Goal: Complete application form: Complete application form

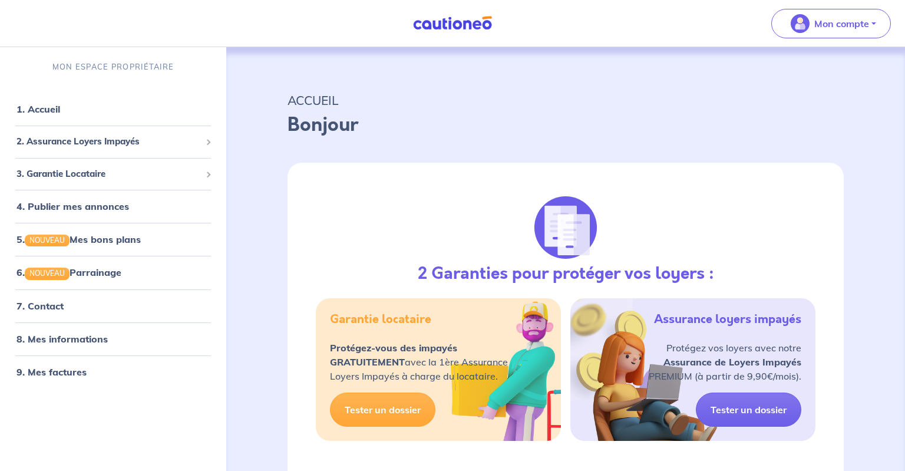
select select "FR"
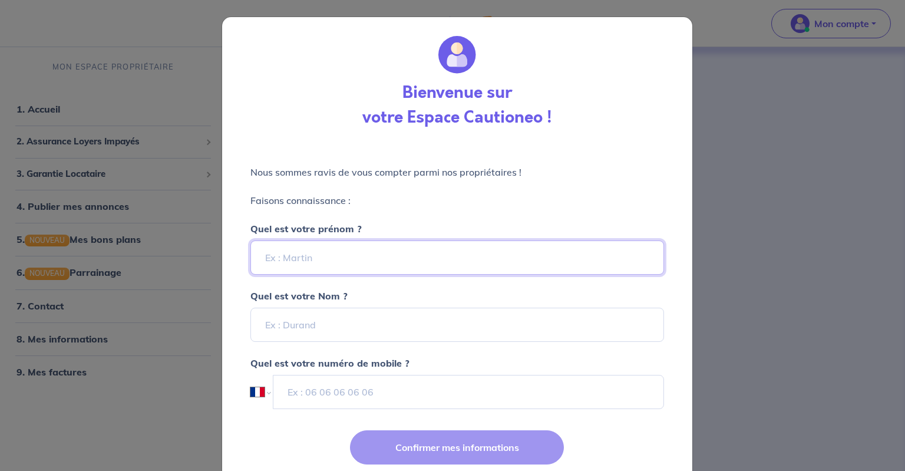
click at [469, 261] on input "Quel est votre prénom ?" at bounding box center [458, 257] width 414 height 34
type input "Morgane"
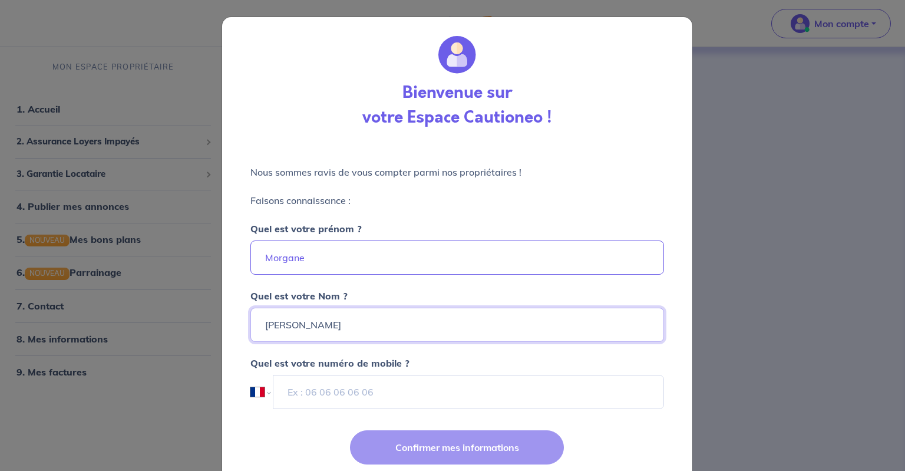
type input "[PERSON_NAME]"
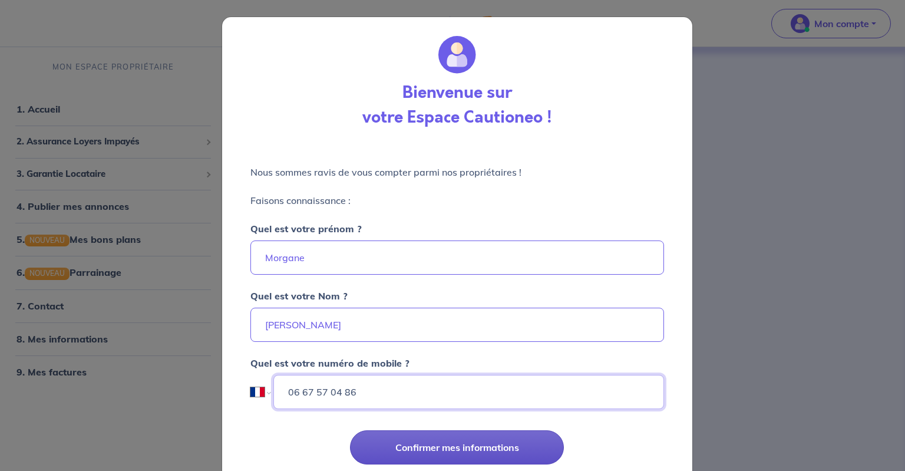
type input "06 67 57 04 86"
click at [420, 452] on button "Confirmer mes informations" at bounding box center [457, 447] width 214 height 34
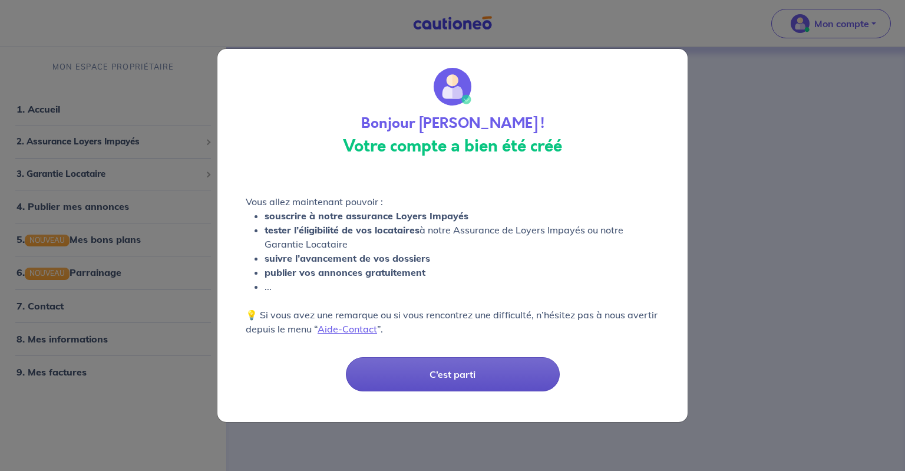
click at [427, 375] on button "C’est parti" at bounding box center [453, 374] width 214 height 34
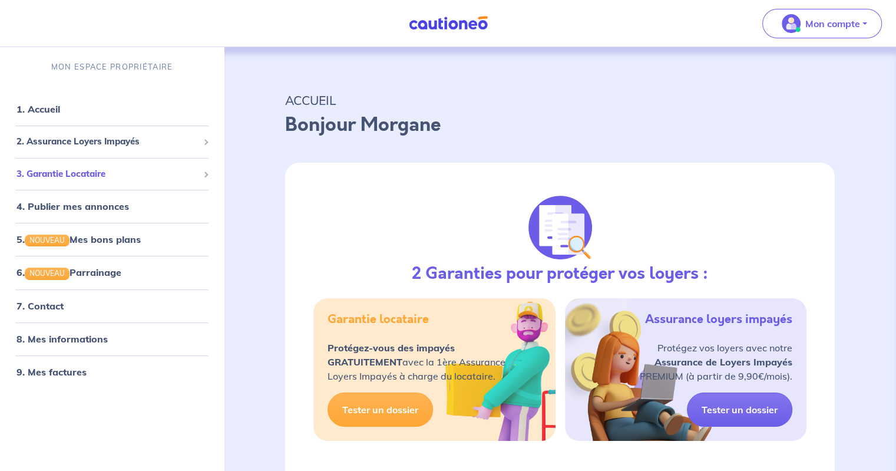
click at [120, 169] on span "3. Garantie Locataire" at bounding box center [108, 174] width 182 height 14
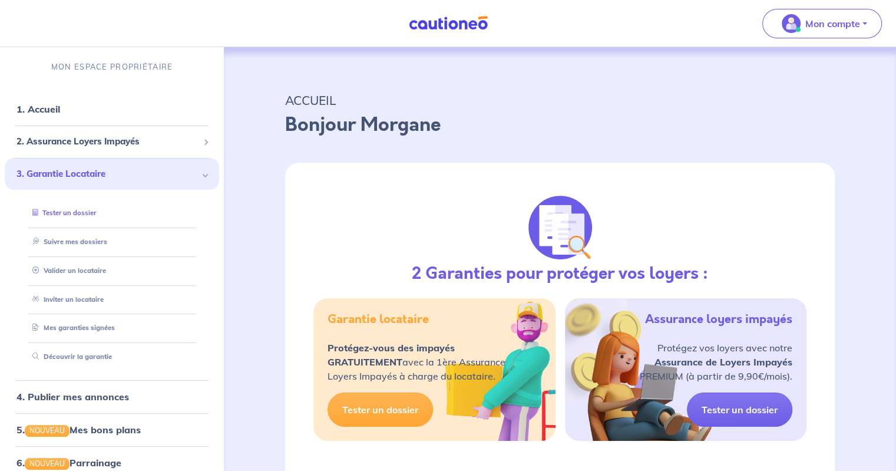
click at [93, 212] on link "Tester un dossier" at bounding box center [62, 213] width 68 height 8
click at [91, 272] on link "Valider un locataire" at bounding box center [66, 270] width 77 height 8
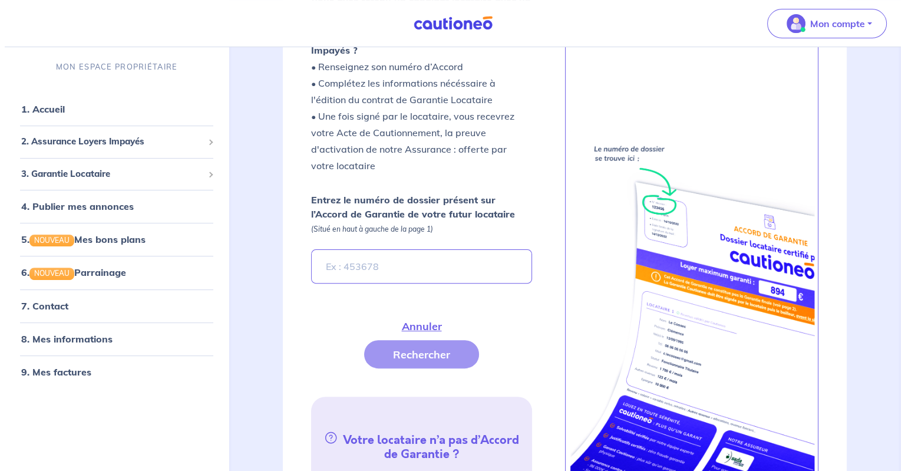
scroll to position [320, 0]
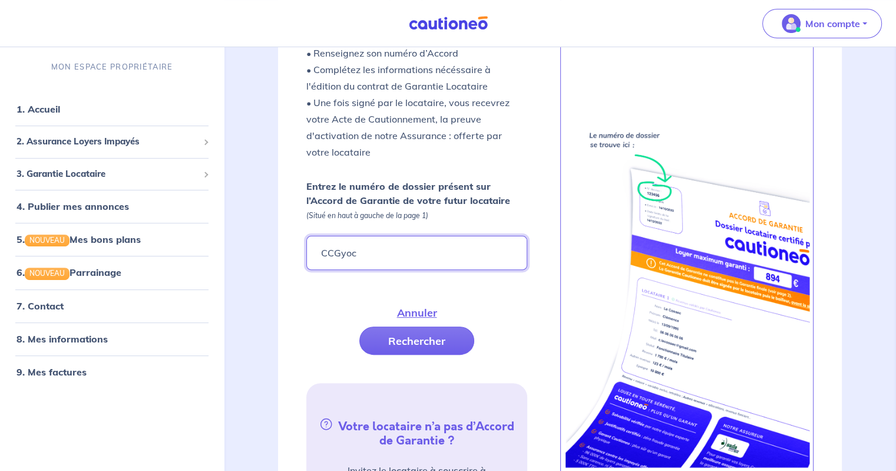
type input "CCGyoc"
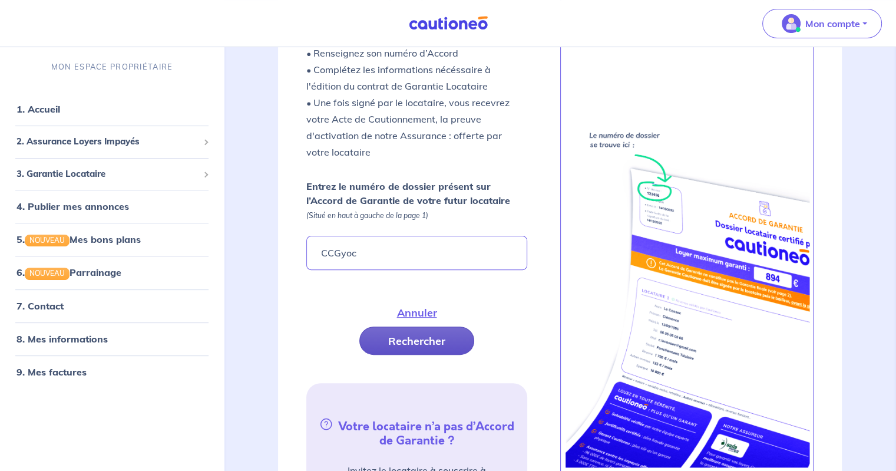
click at [396, 327] on button "Rechercher" at bounding box center [417, 341] width 115 height 28
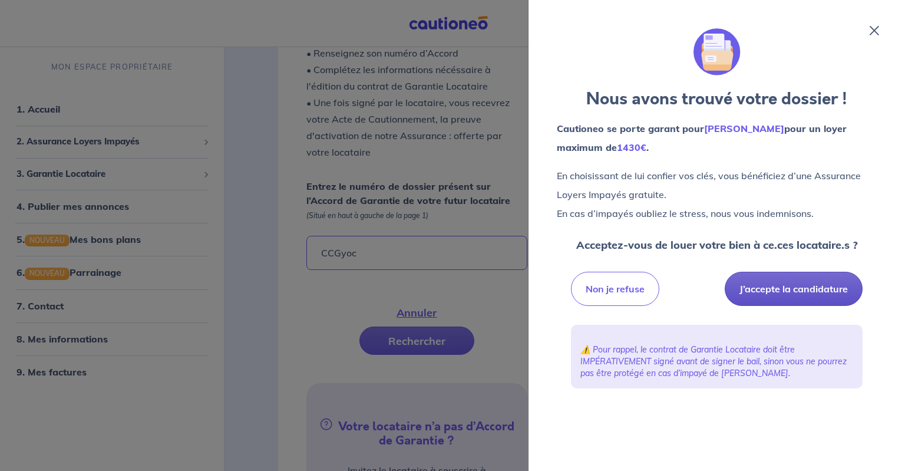
click at [777, 283] on button "J’accepte la candidature" at bounding box center [794, 289] width 138 height 34
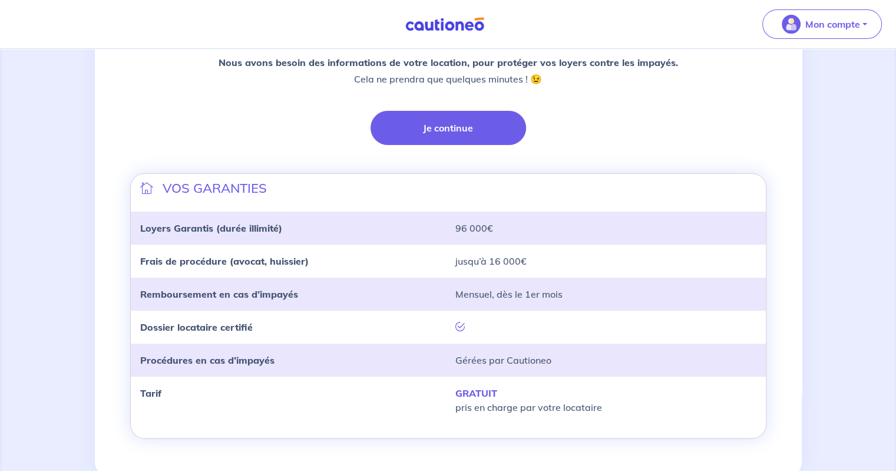
scroll to position [279, 0]
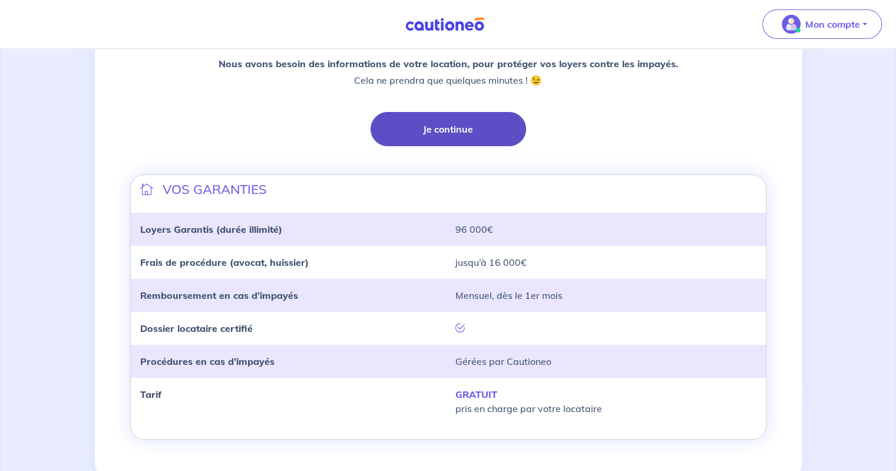
click at [483, 131] on button "Je continue" at bounding box center [449, 129] width 156 height 34
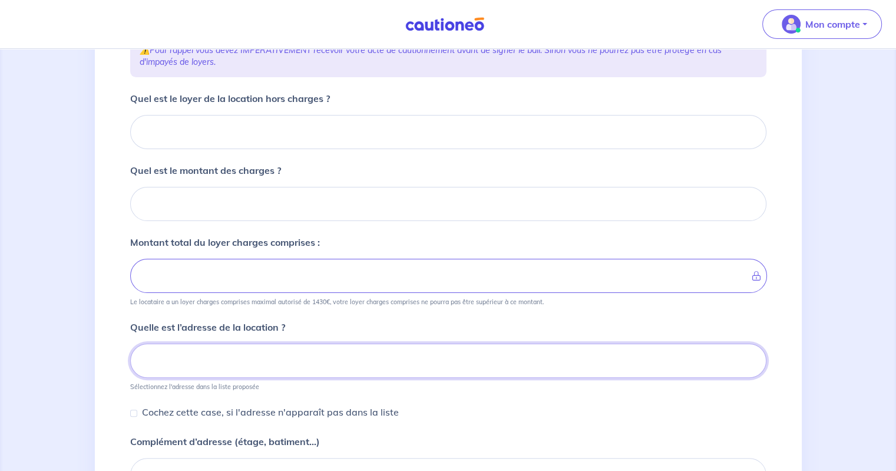
scroll to position [173, 0]
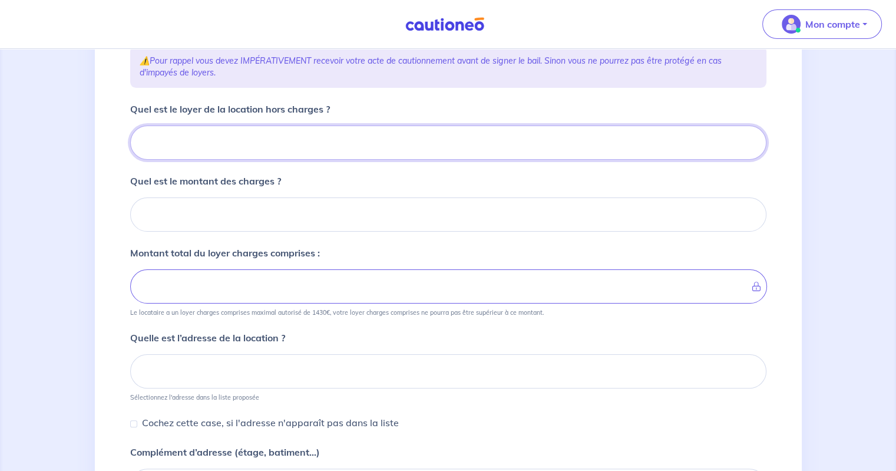
click at [410, 140] on input "Quel est le loyer de la location hors charges ?" at bounding box center [448, 143] width 637 height 34
type input "60"
type input "600"
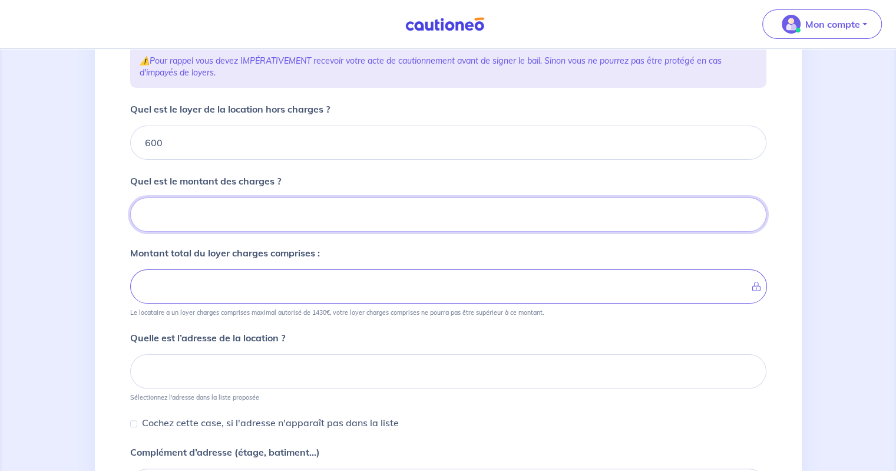
click at [367, 209] on input "Quel est le montant des charges ?" at bounding box center [448, 214] width 637 height 34
type input "50"
type input "650"
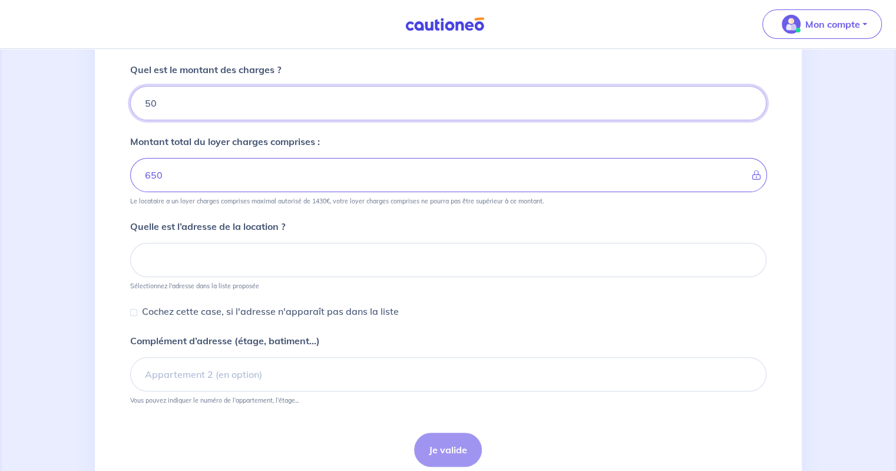
scroll to position [286, 0]
type input "50"
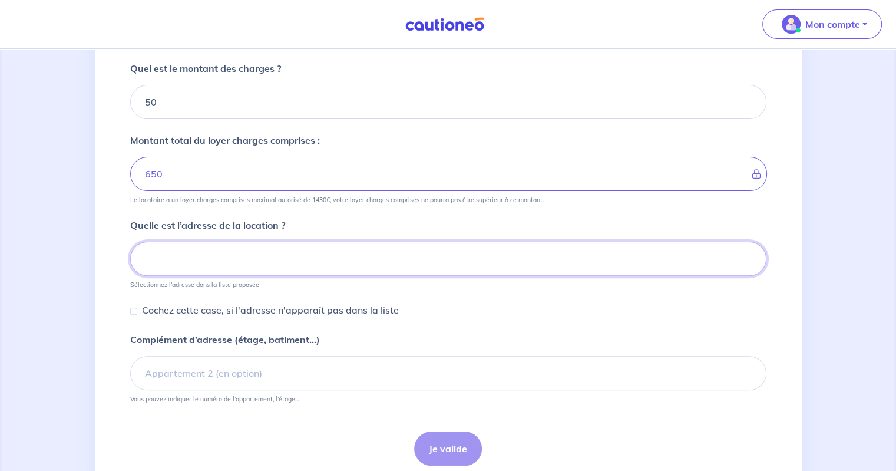
click at [341, 253] on input at bounding box center [448, 259] width 637 height 34
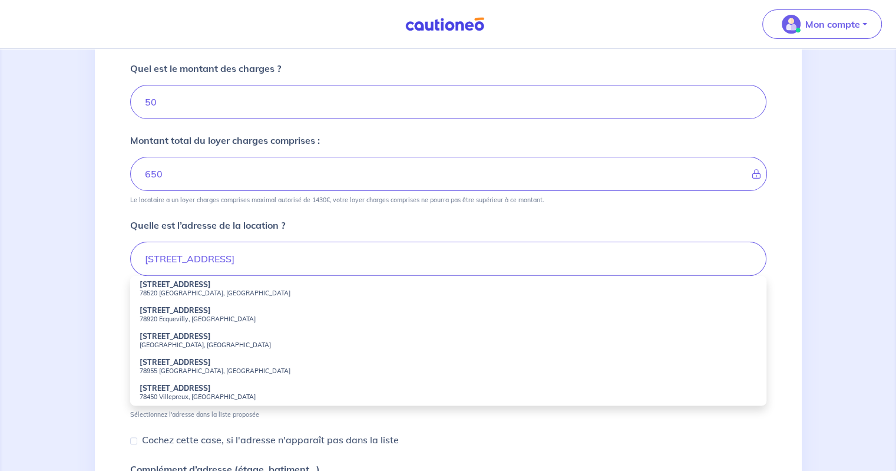
click at [210, 315] on small "78920 Ecquevilly, France" at bounding box center [449, 319] width 618 height 8
type input "13 Rue du Parc, 78920 Ecquevilly, France"
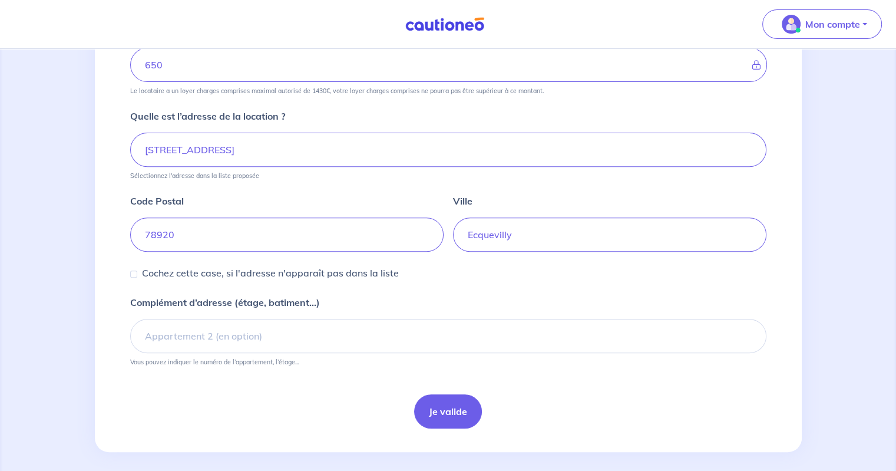
scroll to position [402, 0]
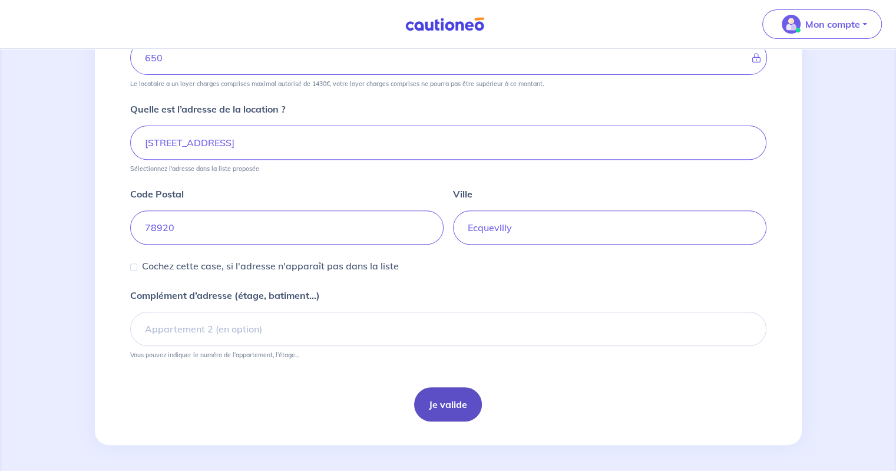
click at [444, 398] on button "Je valide" at bounding box center [448, 404] width 68 height 34
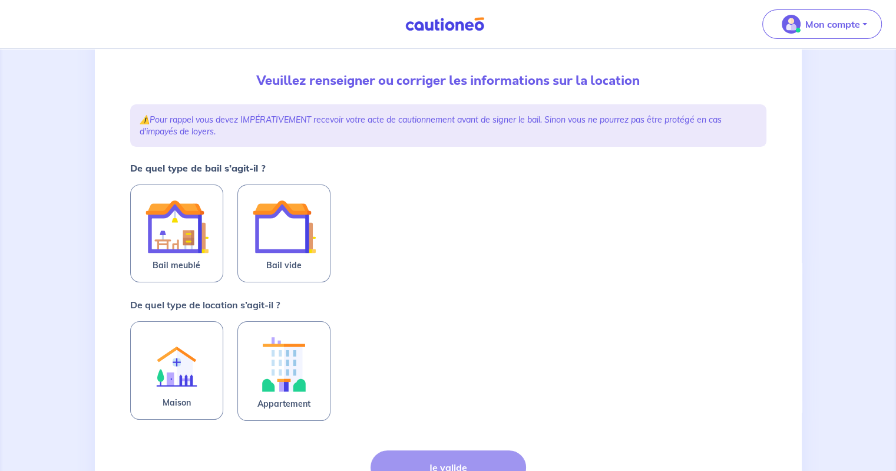
scroll to position [115, 0]
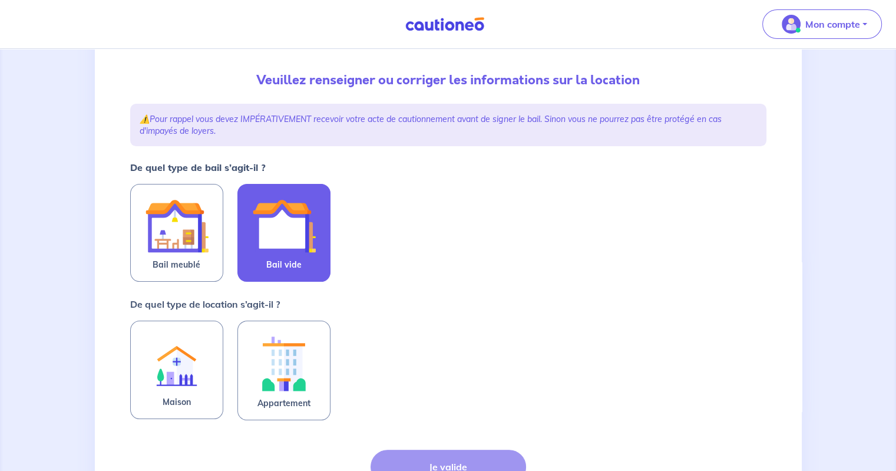
click at [282, 243] on img at bounding box center [284, 226] width 64 height 64
click at [0, 0] on input "Bail vide" at bounding box center [0, 0] width 0 height 0
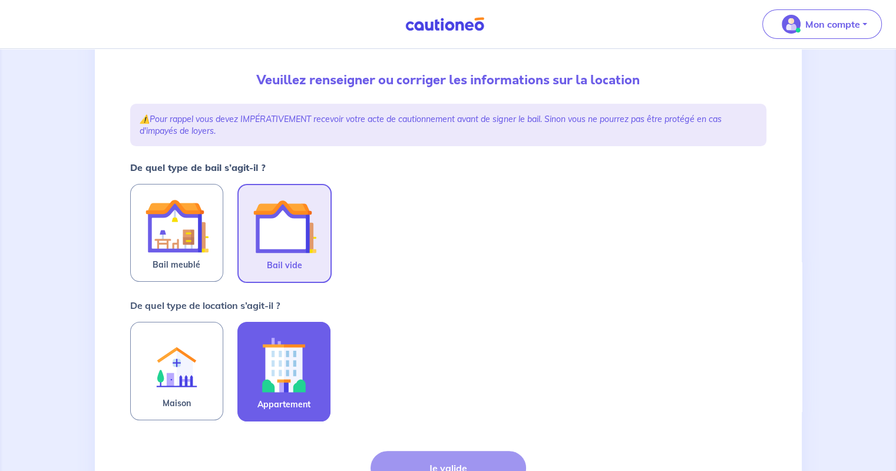
click at [273, 377] on img at bounding box center [284, 364] width 64 height 65
click at [0, 0] on input "Appartement" at bounding box center [0, 0] width 0 height 0
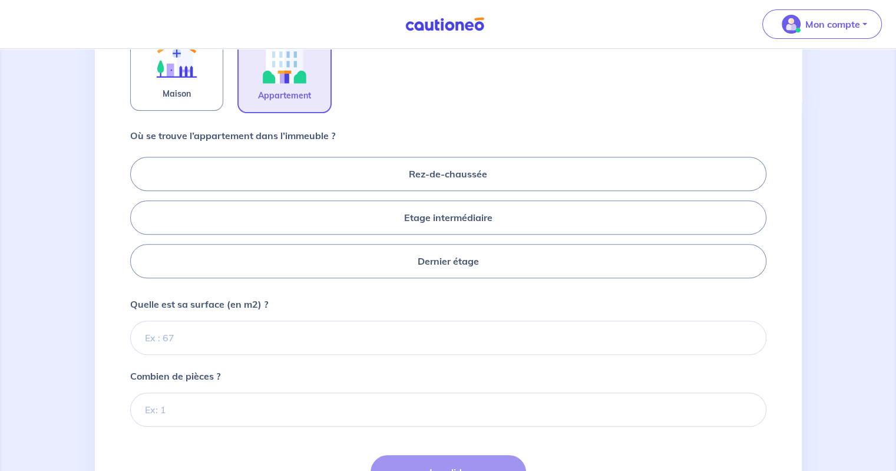
scroll to position [427, 0]
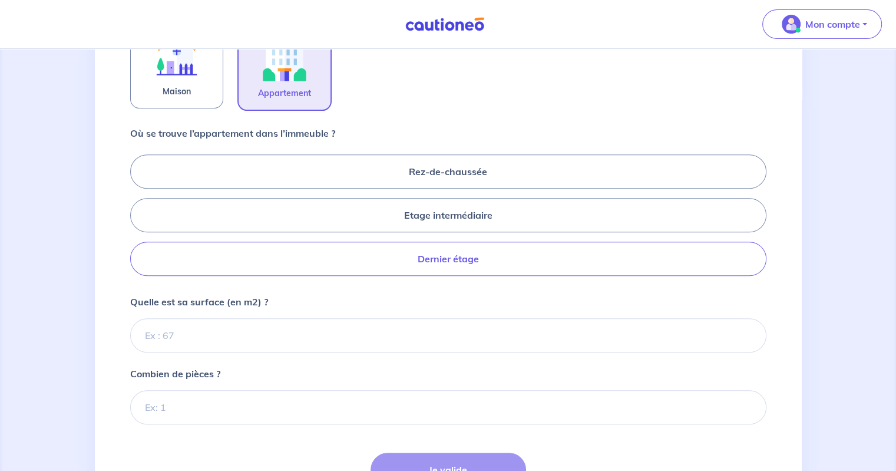
click at [455, 253] on label "Dernier étage" at bounding box center [448, 259] width 637 height 34
click at [138, 219] on input "Dernier étage" at bounding box center [134, 215] width 8 height 8
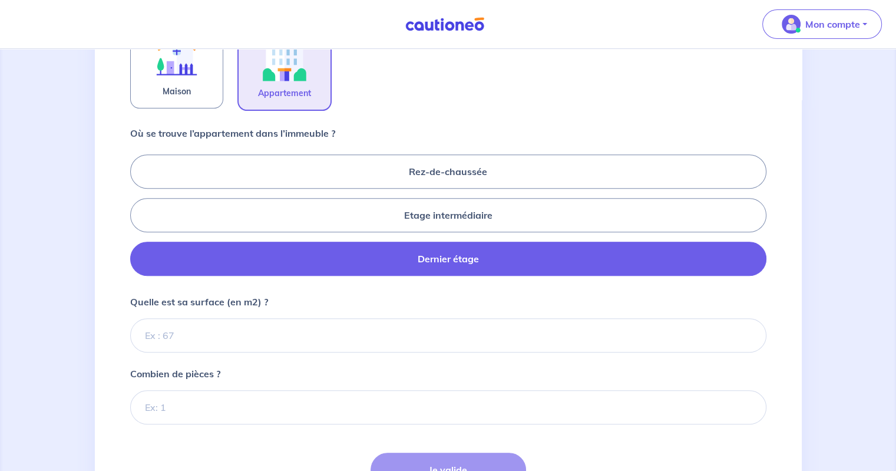
radio input "true"
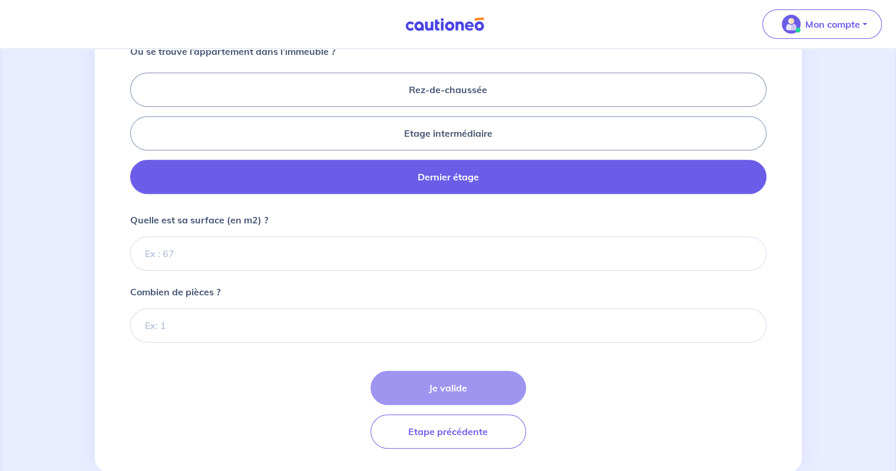
scroll to position [509, 0]
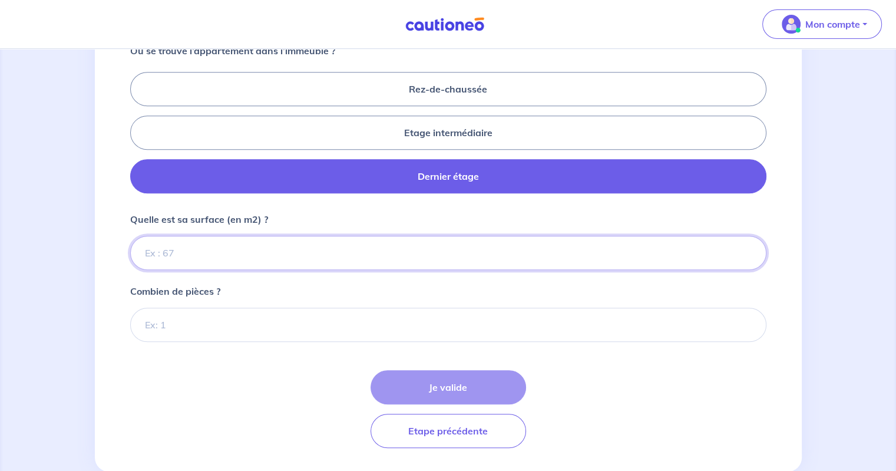
click at [337, 255] on input "Quelle est sa surface (en m2) ?" at bounding box center [448, 253] width 637 height 34
type input "28"
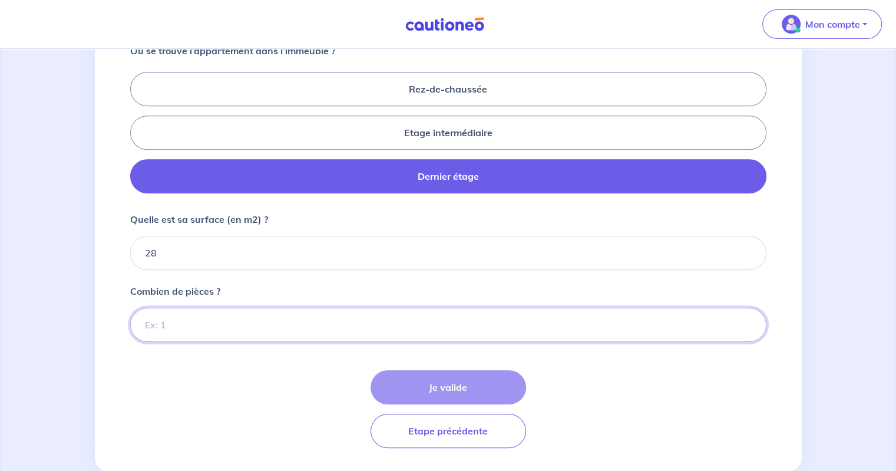
click at [279, 310] on input "Combien de pièces ?" at bounding box center [448, 325] width 637 height 34
type input "1"
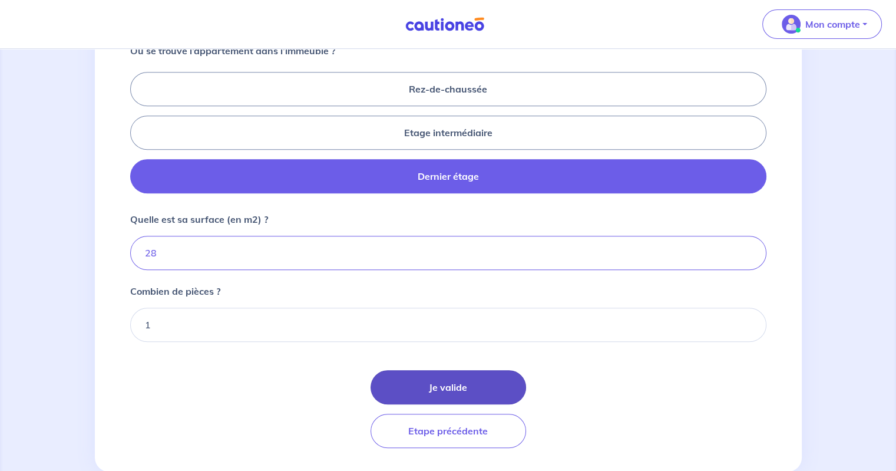
click at [427, 382] on button "Je valide" at bounding box center [449, 387] width 156 height 34
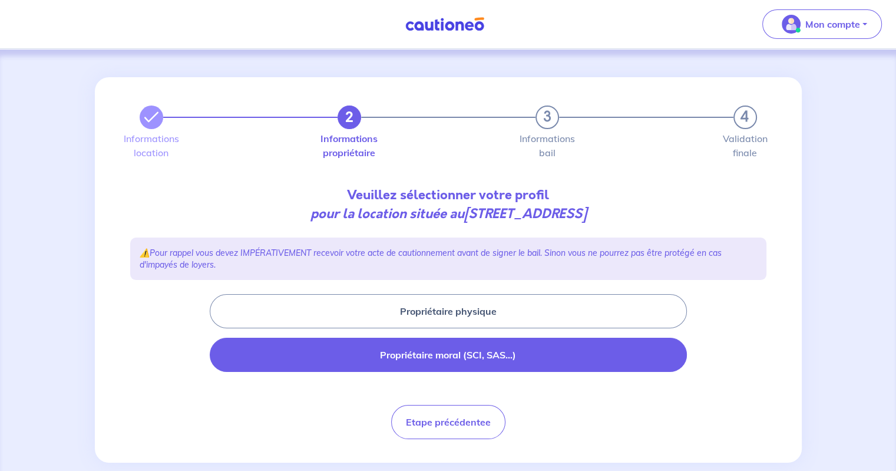
click at [436, 355] on button "Propriétaire moral (SCI, SAS...)" at bounding box center [448, 355] width 477 height 34
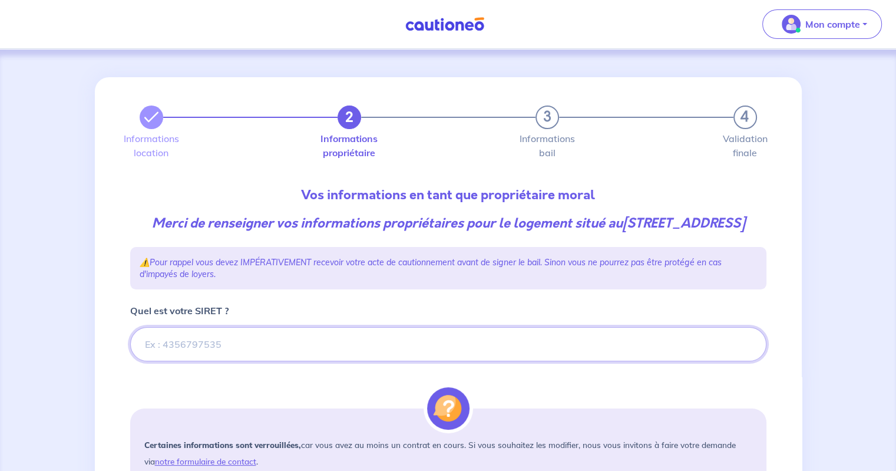
click at [389, 361] on input "Quel est votre SIRET ?" at bounding box center [448, 344] width 637 height 34
click at [315, 359] on input "Quel est votre SIRET ?" at bounding box center [448, 344] width 637 height 34
paste input "91259371200017"
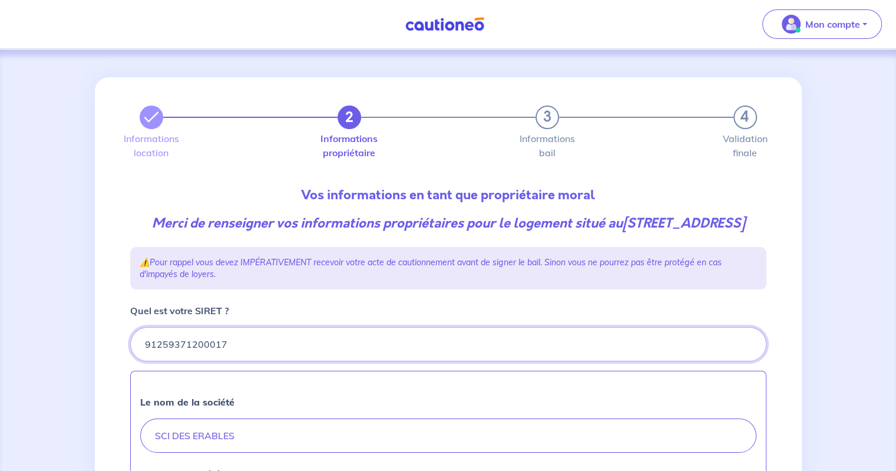
type input "91259371200017"
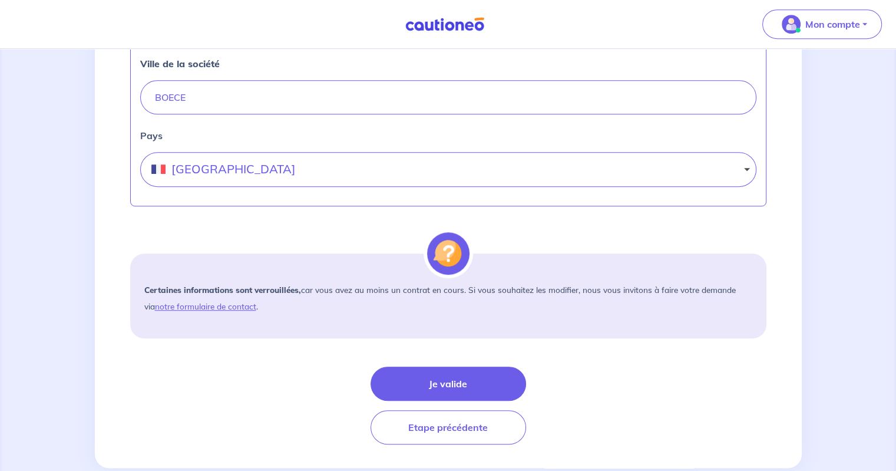
scroll to position [667, 0]
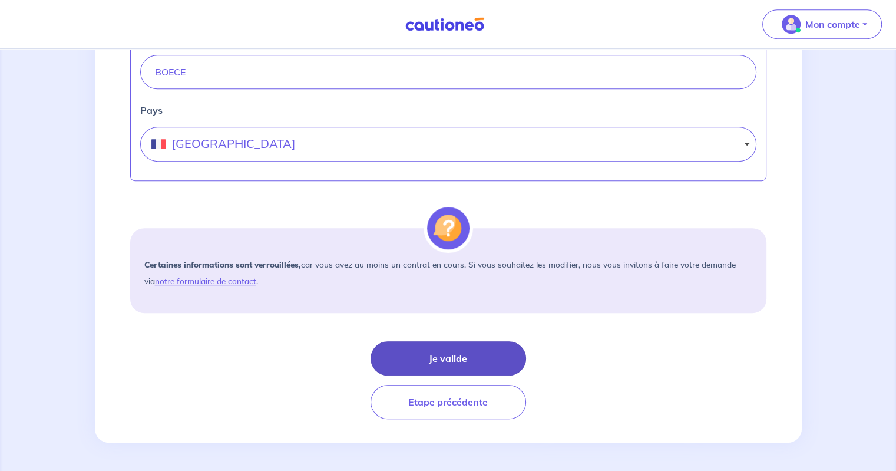
click at [422, 350] on button "Je valide" at bounding box center [449, 358] width 156 height 34
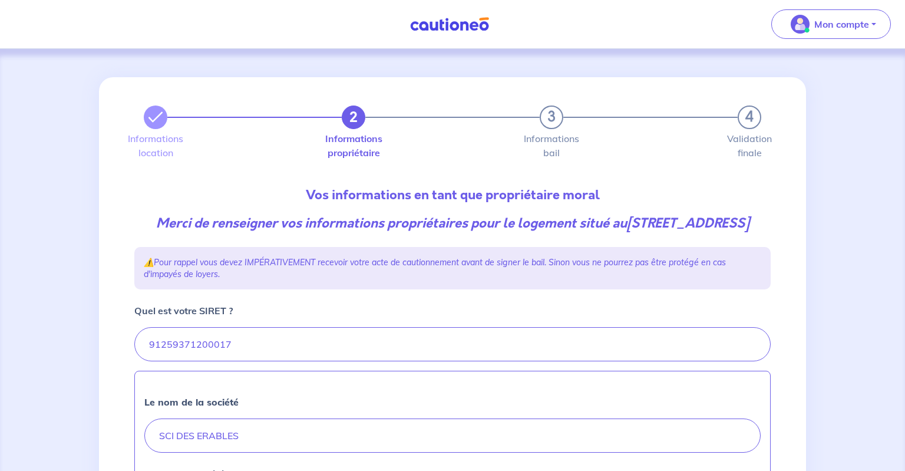
select select "FR"
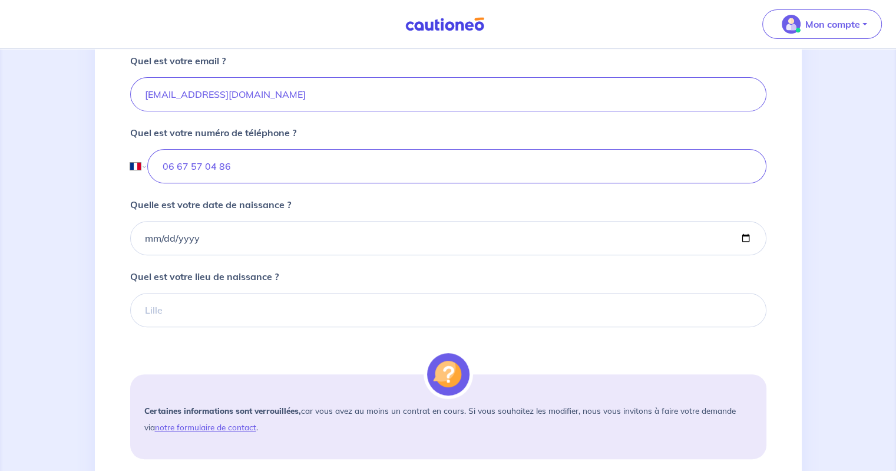
scroll to position [398, 0]
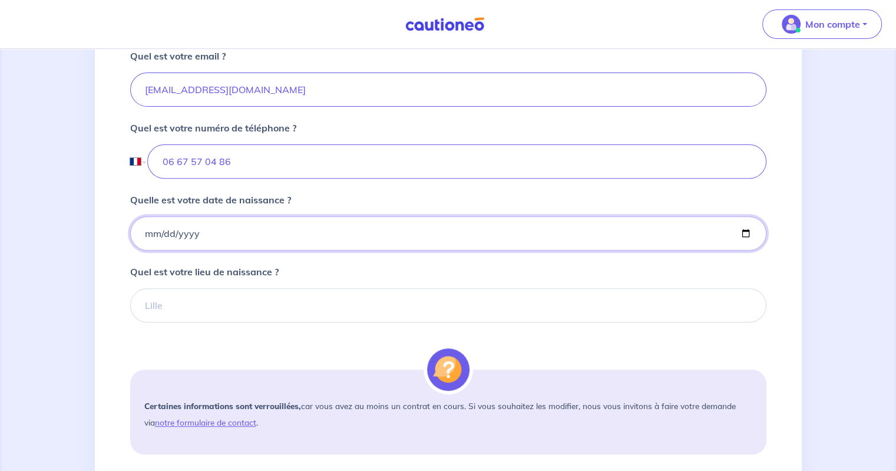
click at [362, 251] on input "Quelle est votre date de naissance ?" at bounding box center [448, 233] width 637 height 34
type input "1997-08-10"
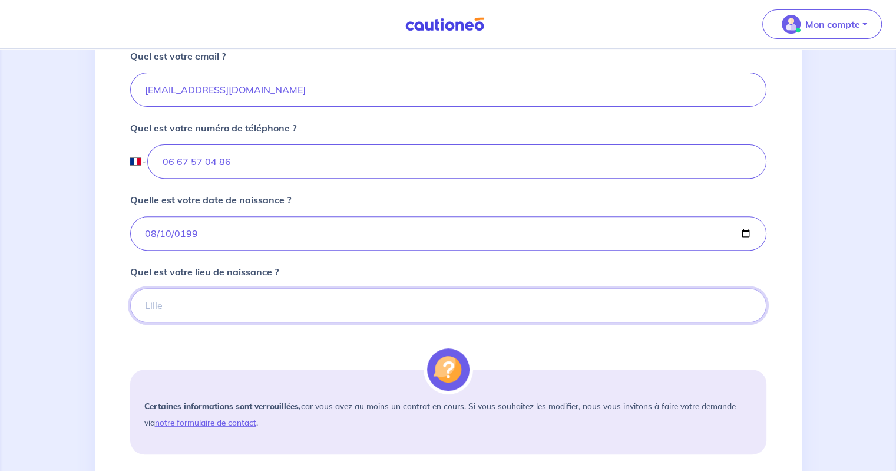
click at [283, 317] on input "Quel est votre lieu de naissance ?" at bounding box center [448, 305] width 637 height 34
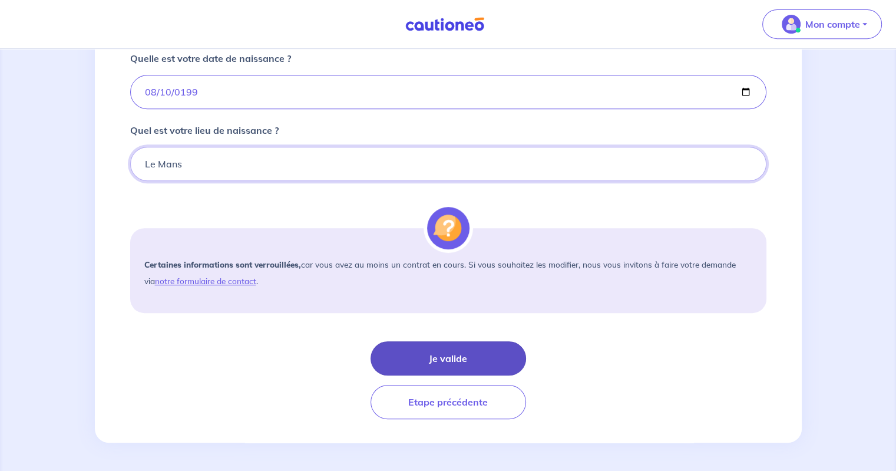
scroll to position [547, 0]
type input "Le Mans"
click at [498, 360] on button "Je valide" at bounding box center [449, 358] width 156 height 34
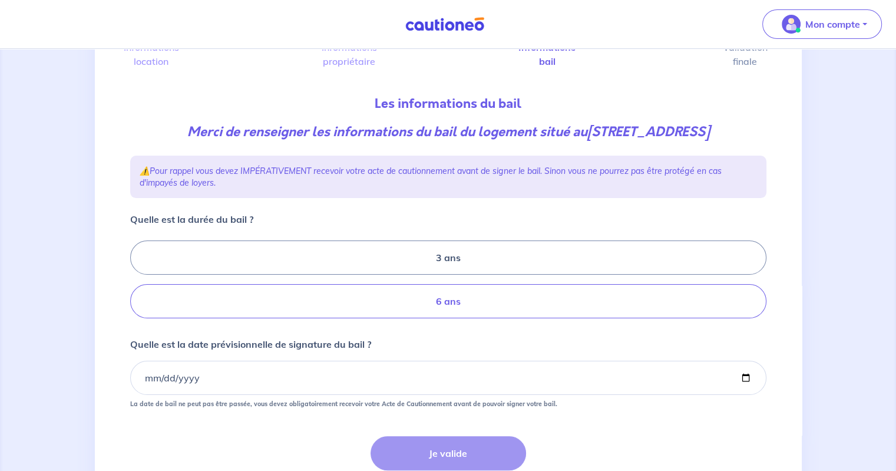
scroll to position [92, 0]
click at [422, 265] on label "3 ans" at bounding box center [448, 257] width 637 height 34
click at [138, 275] on input "3 ans" at bounding box center [134, 279] width 8 height 8
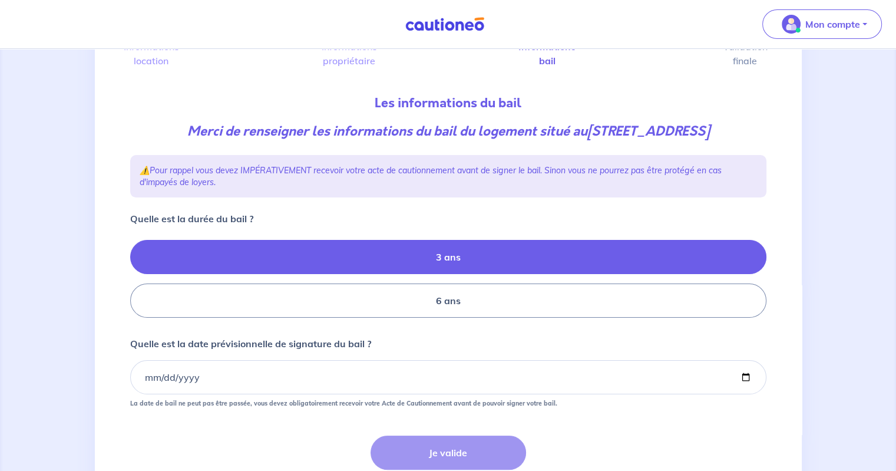
radio input "true"
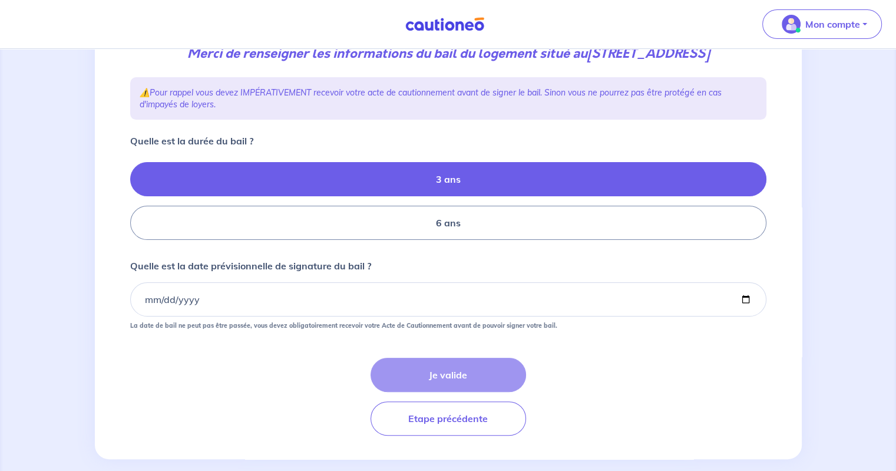
scroll to position [184, 0]
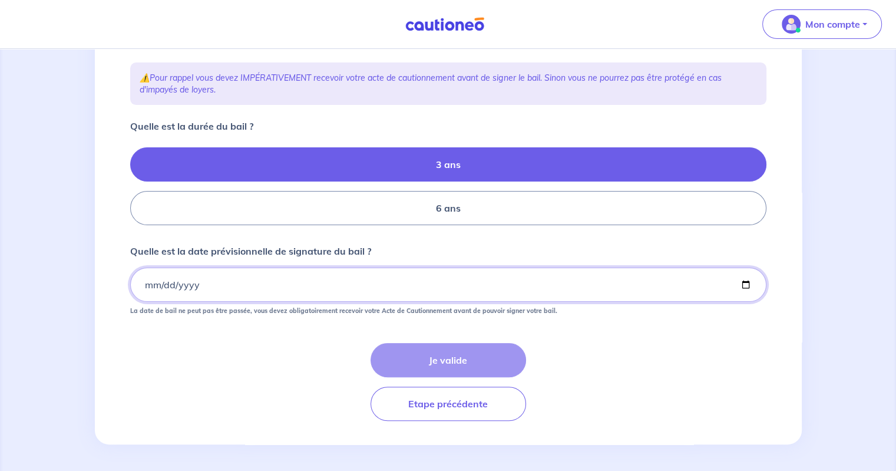
click at [377, 287] on input "Quelle est la date prévisionnelle de signature du bail ?" at bounding box center [448, 285] width 637 height 34
click at [146, 284] on input "Quelle est la date prévisionnelle de signature du bail ?" at bounding box center [448, 285] width 637 height 34
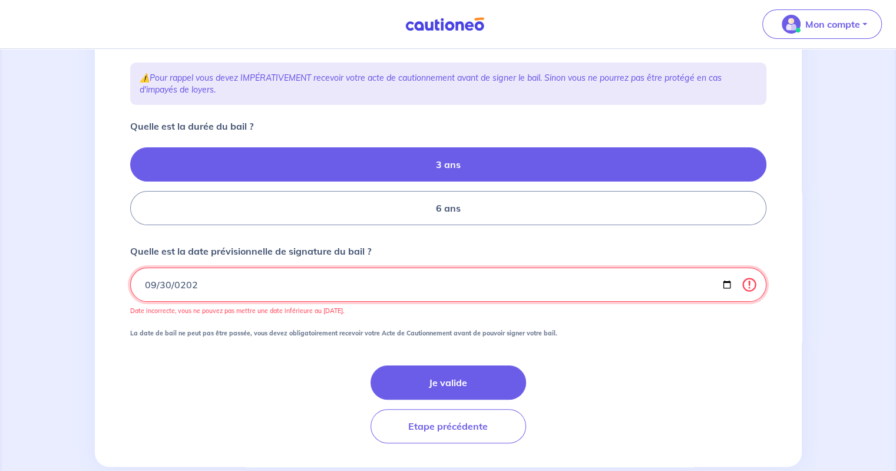
type input "2025-09-30"
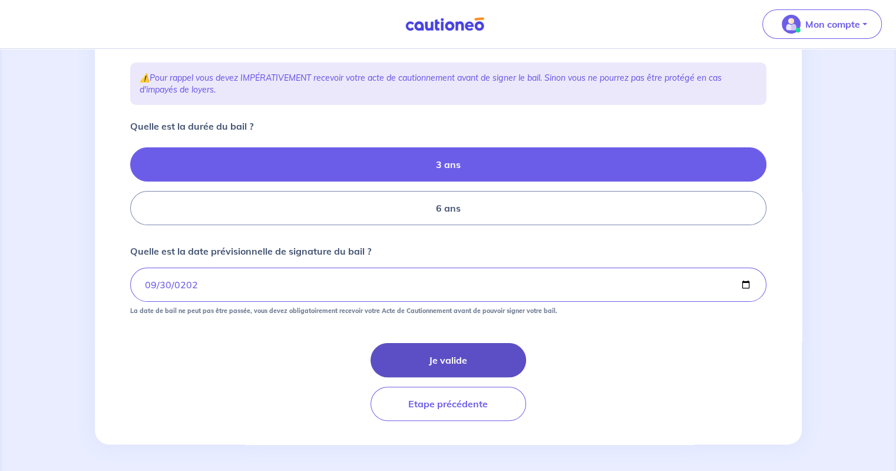
click at [427, 354] on button "Je valide" at bounding box center [449, 360] width 156 height 34
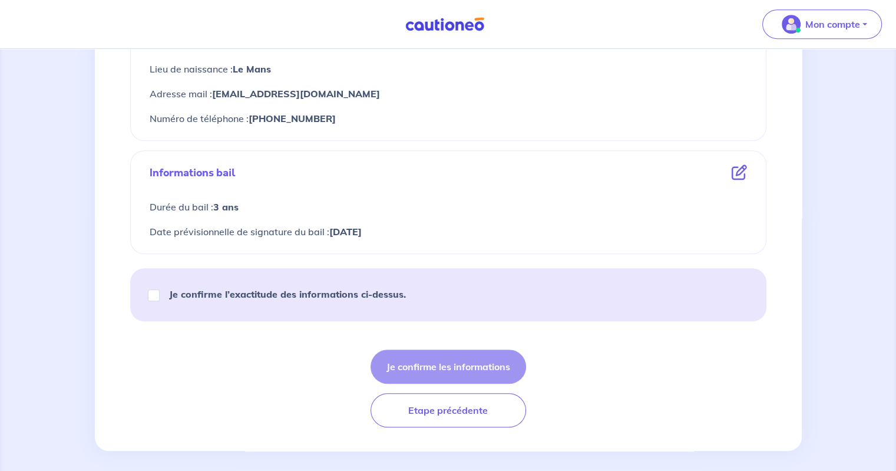
scroll to position [610, 0]
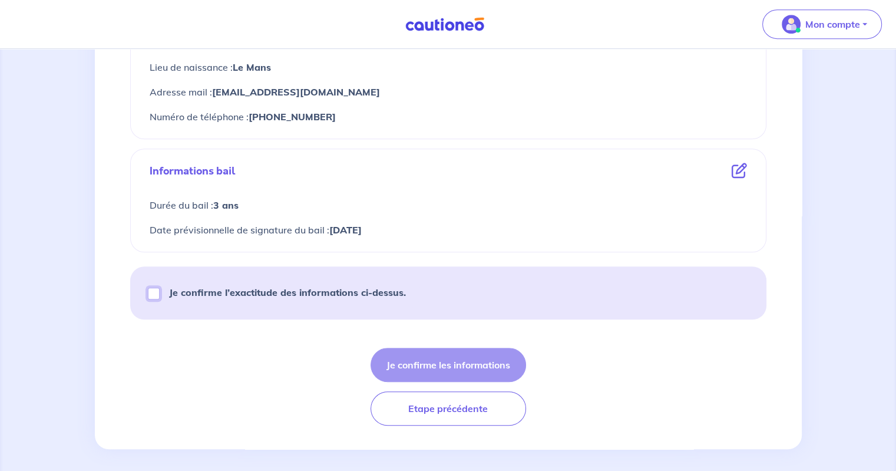
click at [151, 288] on input "Je confirme l’exactitude des informations ci-dessus." at bounding box center [154, 294] width 12 height 12
checkbox input "true"
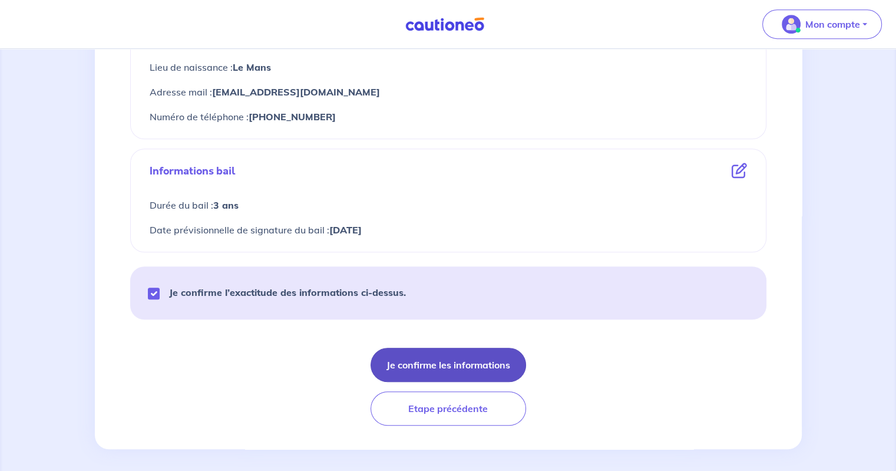
click at [420, 362] on button "Je confirme les informations" at bounding box center [449, 365] width 156 height 34
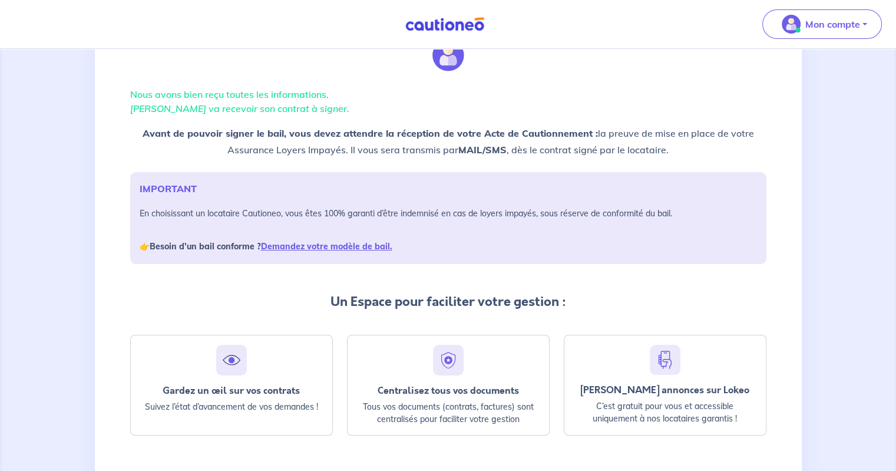
scroll to position [52, 0]
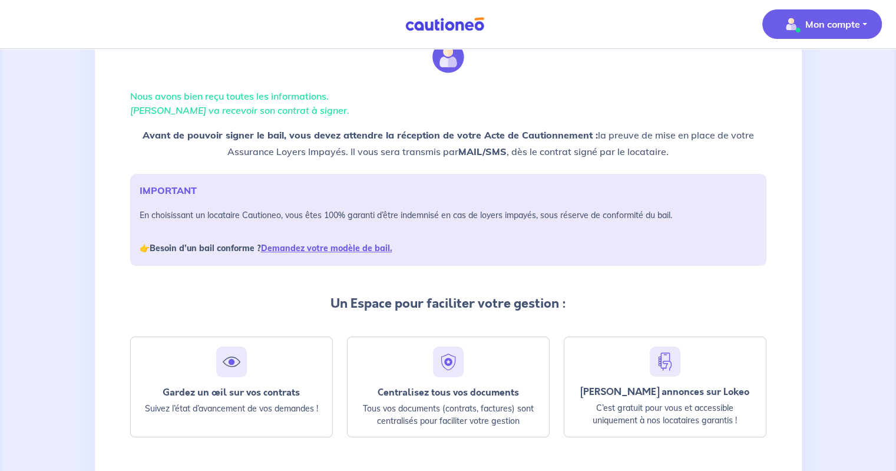
click at [838, 31] on span "Mon compte" at bounding box center [818, 24] width 83 height 19
click at [805, 72] on link "Mes informations" at bounding box center [810, 73] width 95 height 19
